Goal: Information Seeking & Learning: Learn about a topic

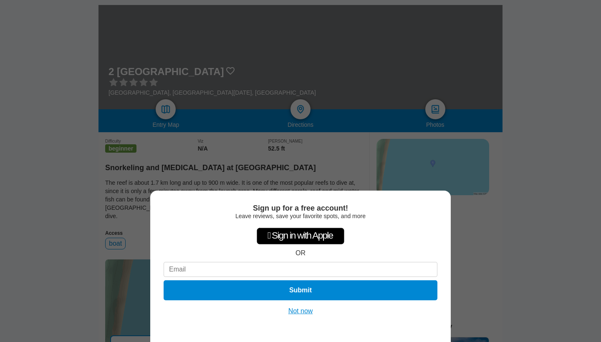
click at [293, 311] on button "Not now" at bounding box center [301, 311] width 30 height 8
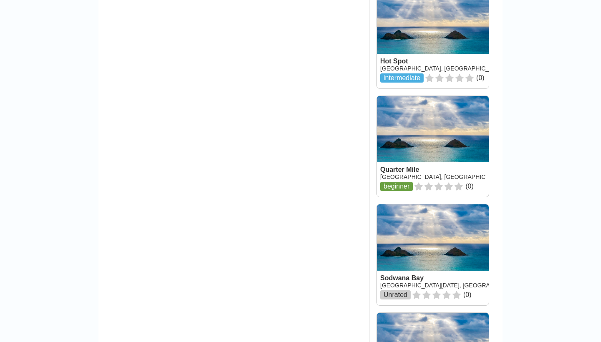
scroll to position [661, 0]
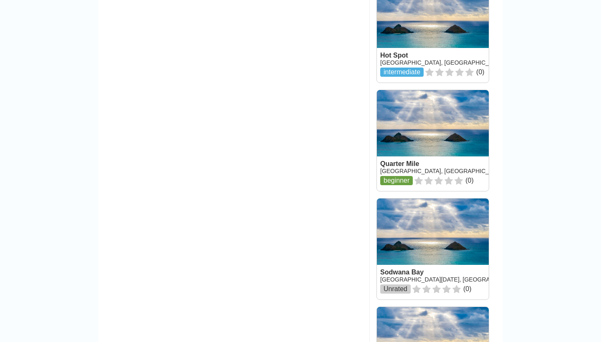
click at [437, 134] on link at bounding box center [433, 140] width 112 height 101
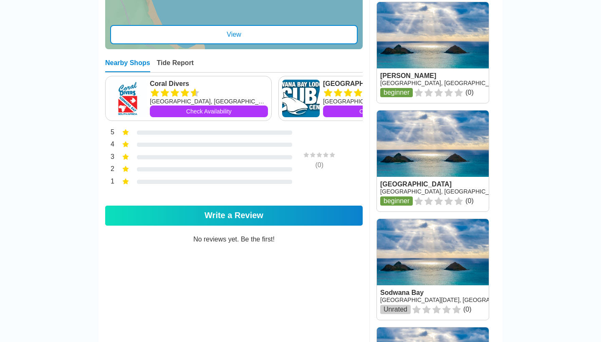
scroll to position [415, 0]
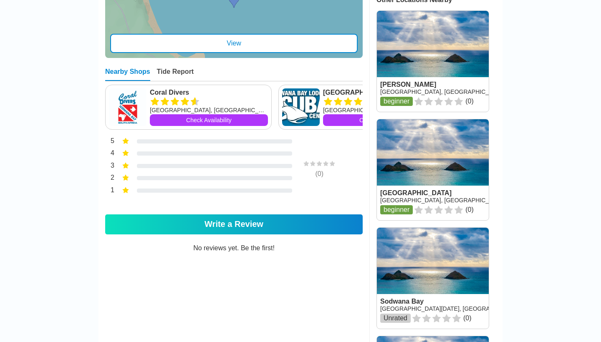
click at [441, 159] on link at bounding box center [433, 169] width 112 height 101
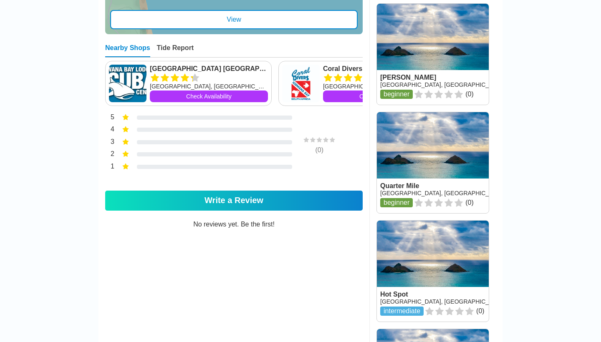
scroll to position [427, 0]
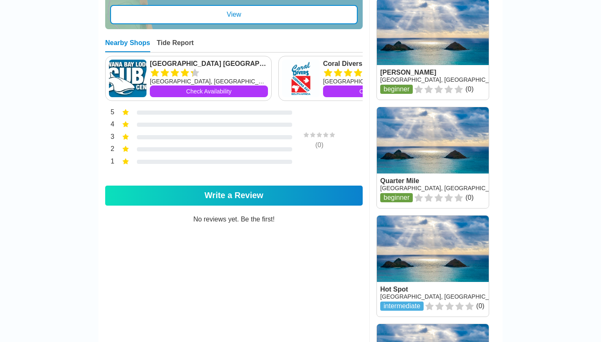
click at [418, 144] on link at bounding box center [433, 157] width 112 height 101
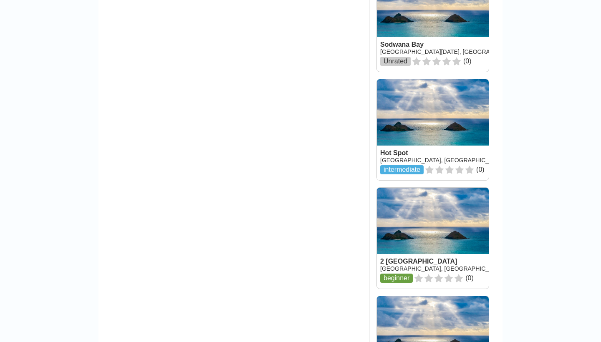
scroll to position [673, 0]
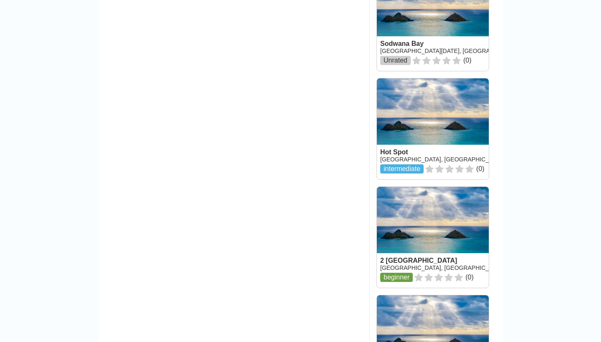
click at [448, 124] on link at bounding box center [433, 129] width 112 height 101
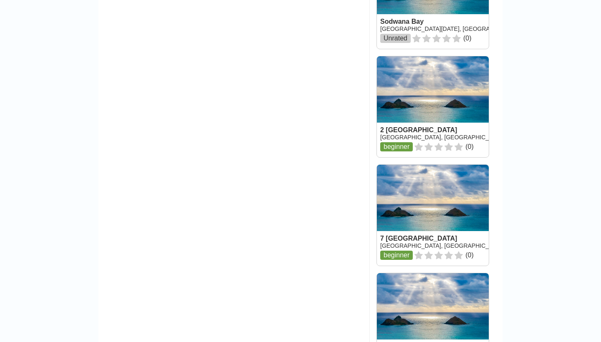
scroll to position [813, 0]
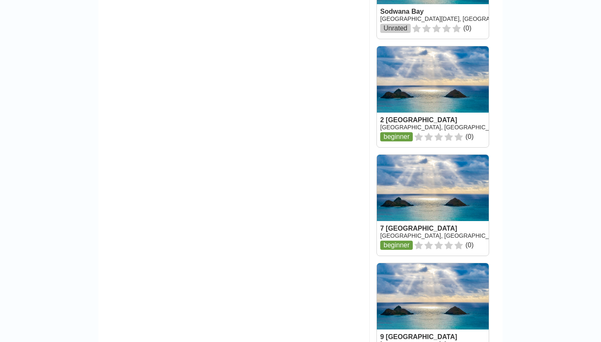
click at [444, 110] on link at bounding box center [433, 96] width 112 height 101
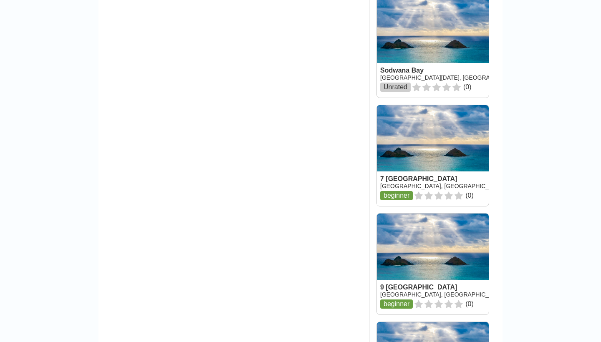
scroll to position [906, 0]
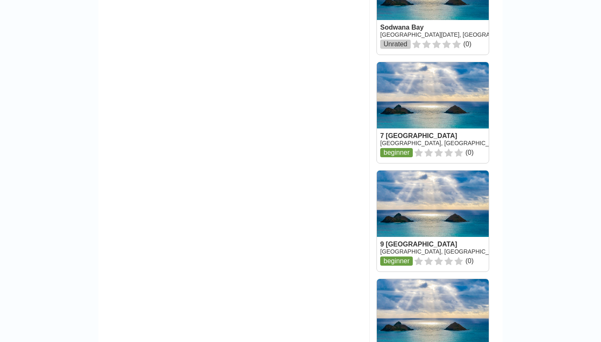
click at [436, 90] on link at bounding box center [433, 112] width 112 height 101
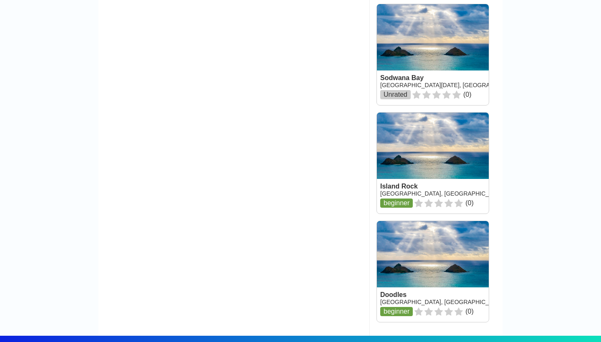
scroll to position [1181, 0]
click at [397, 291] on link at bounding box center [433, 271] width 112 height 101
